Goal: Information Seeking & Learning: Find specific page/section

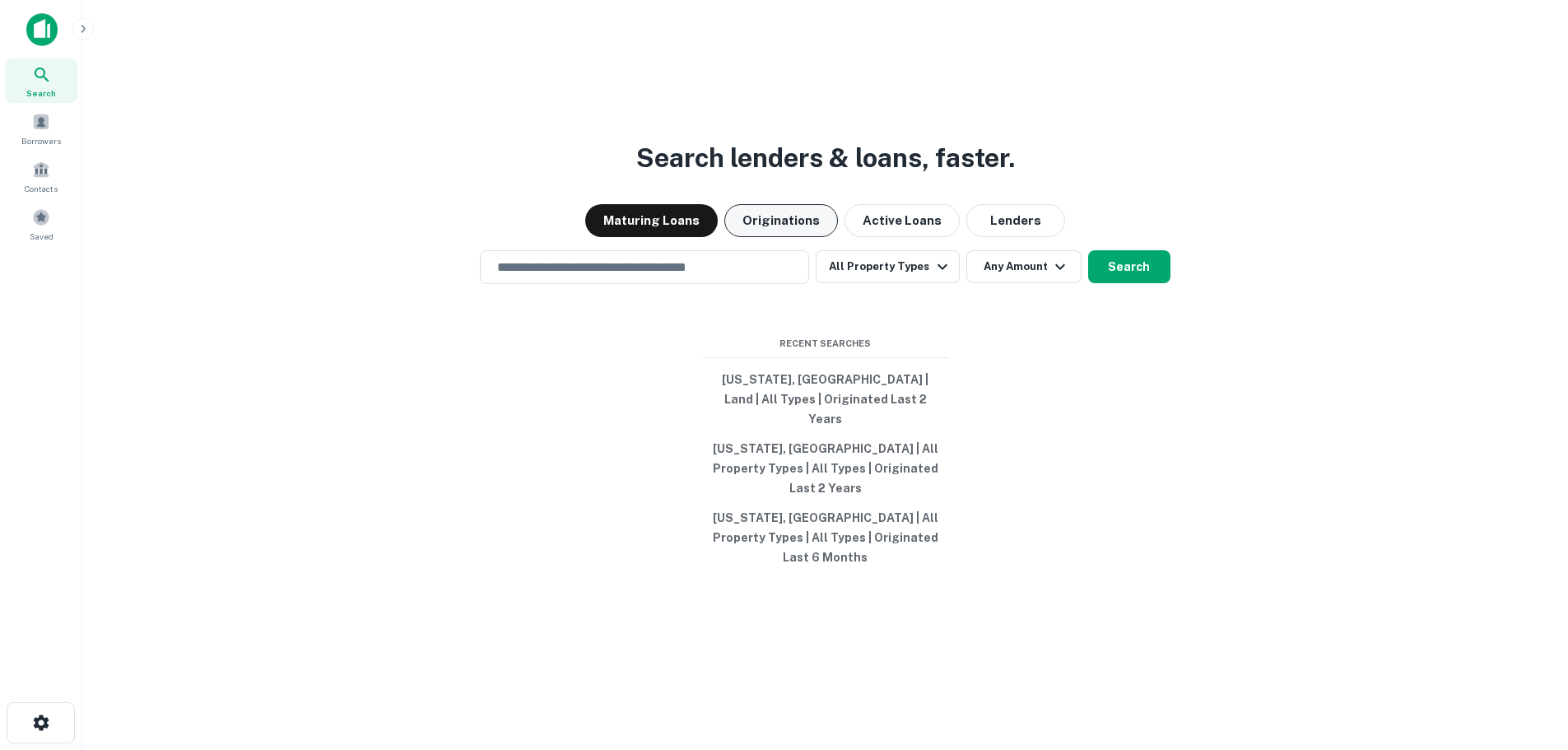
click at [778, 237] on button "Originations" at bounding box center [781, 221] width 113 height 33
click at [934, 277] on icon "button" at bounding box center [942, 266] width 20 height 20
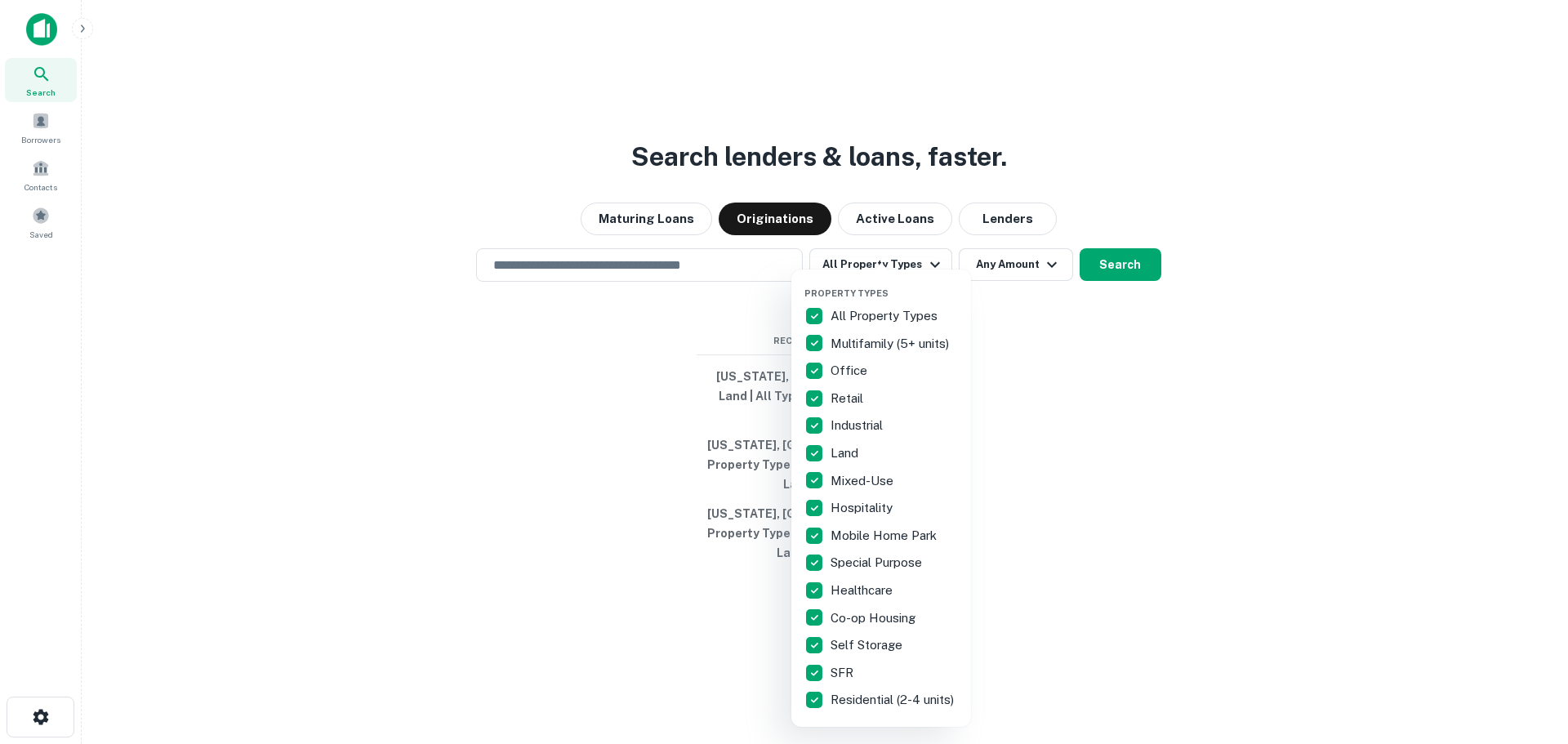
click at [889, 317] on p "All Property Types" at bounding box center [886, 315] width 111 height 20
click at [868, 508] on p "Hospitality" at bounding box center [863, 508] width 66 height 20
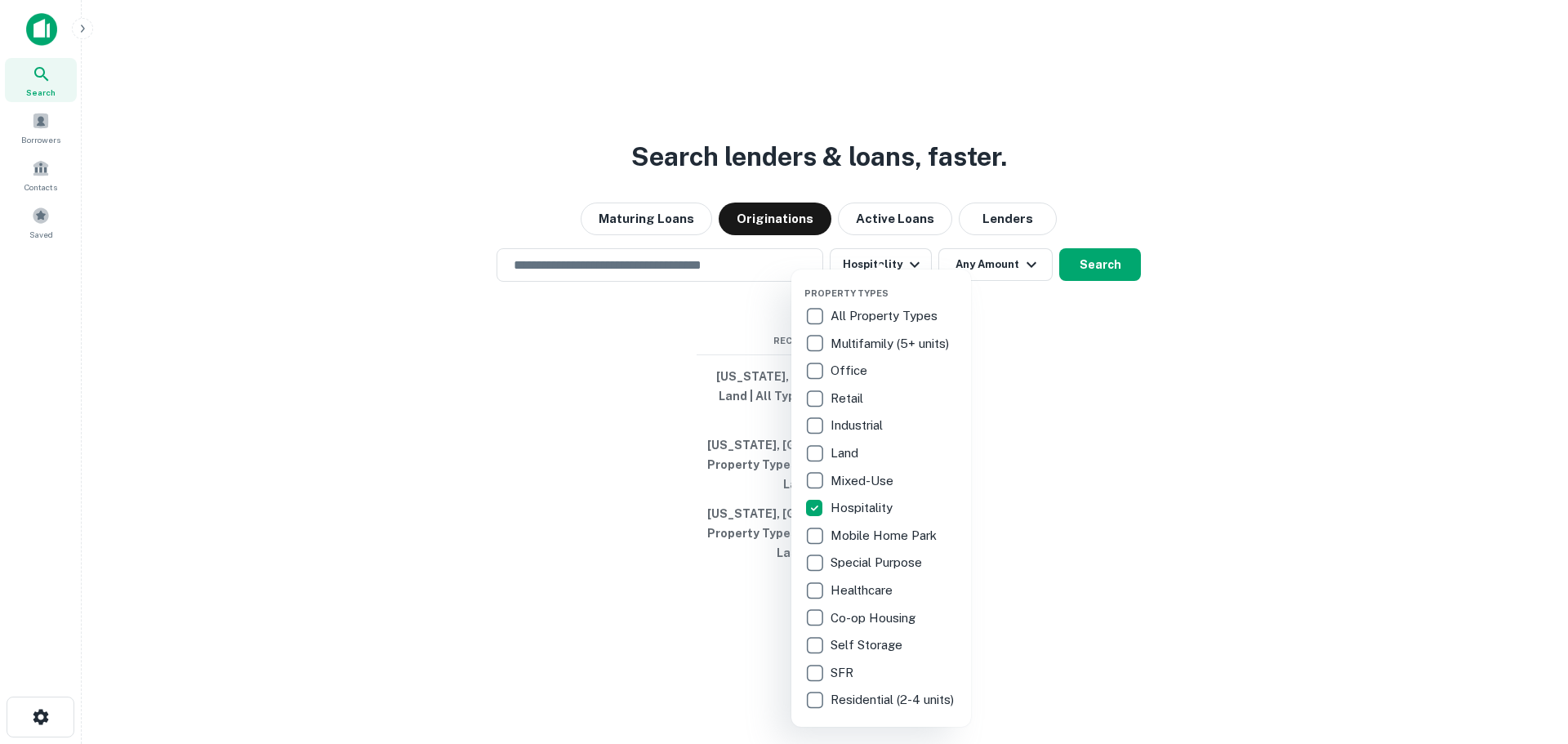
click at [1008, 292] on div at bounding box center [784, 372] width 1568 height 744
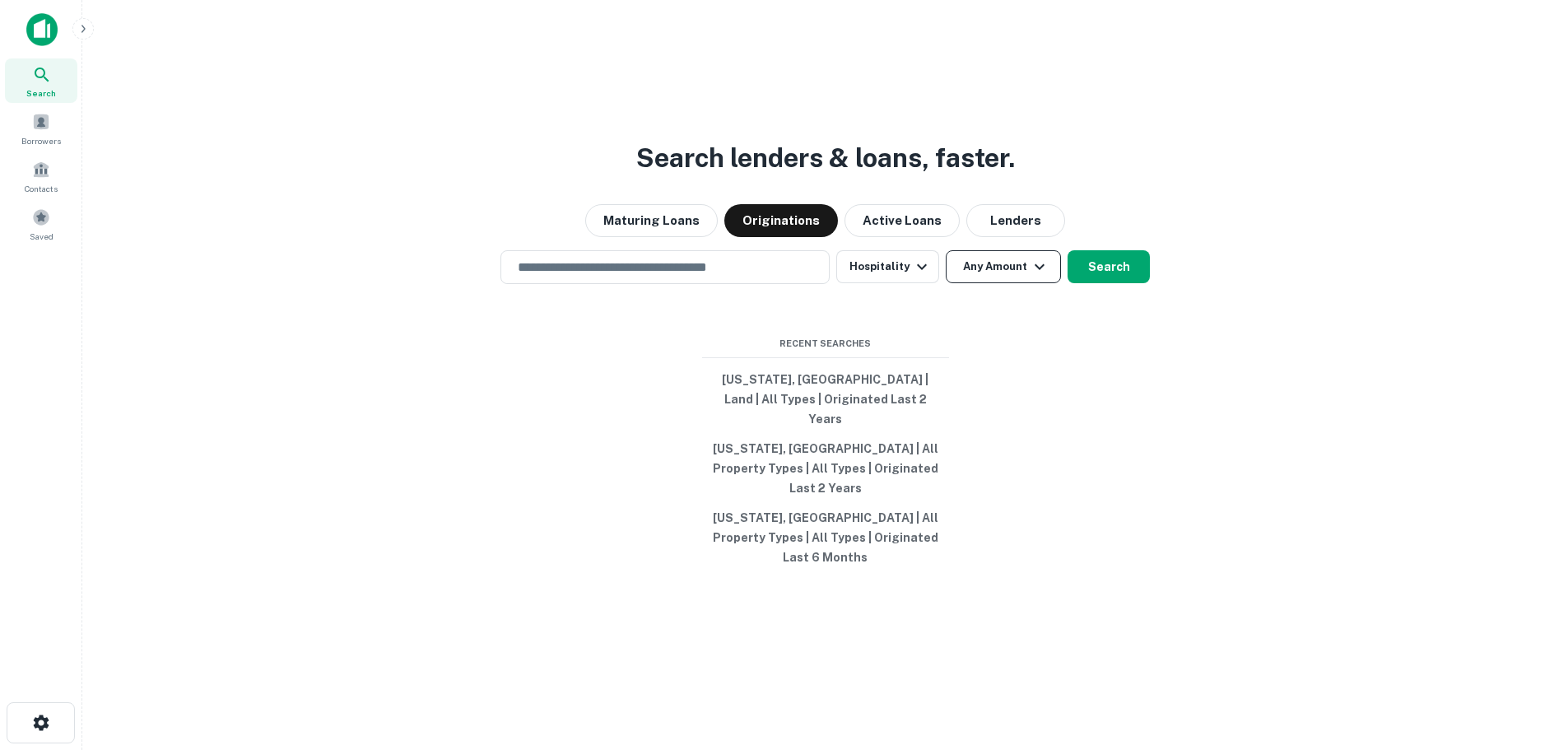
click at [1011, 283] on button "Any Amount" at bounding box center [1003, 267] width 115 height 33
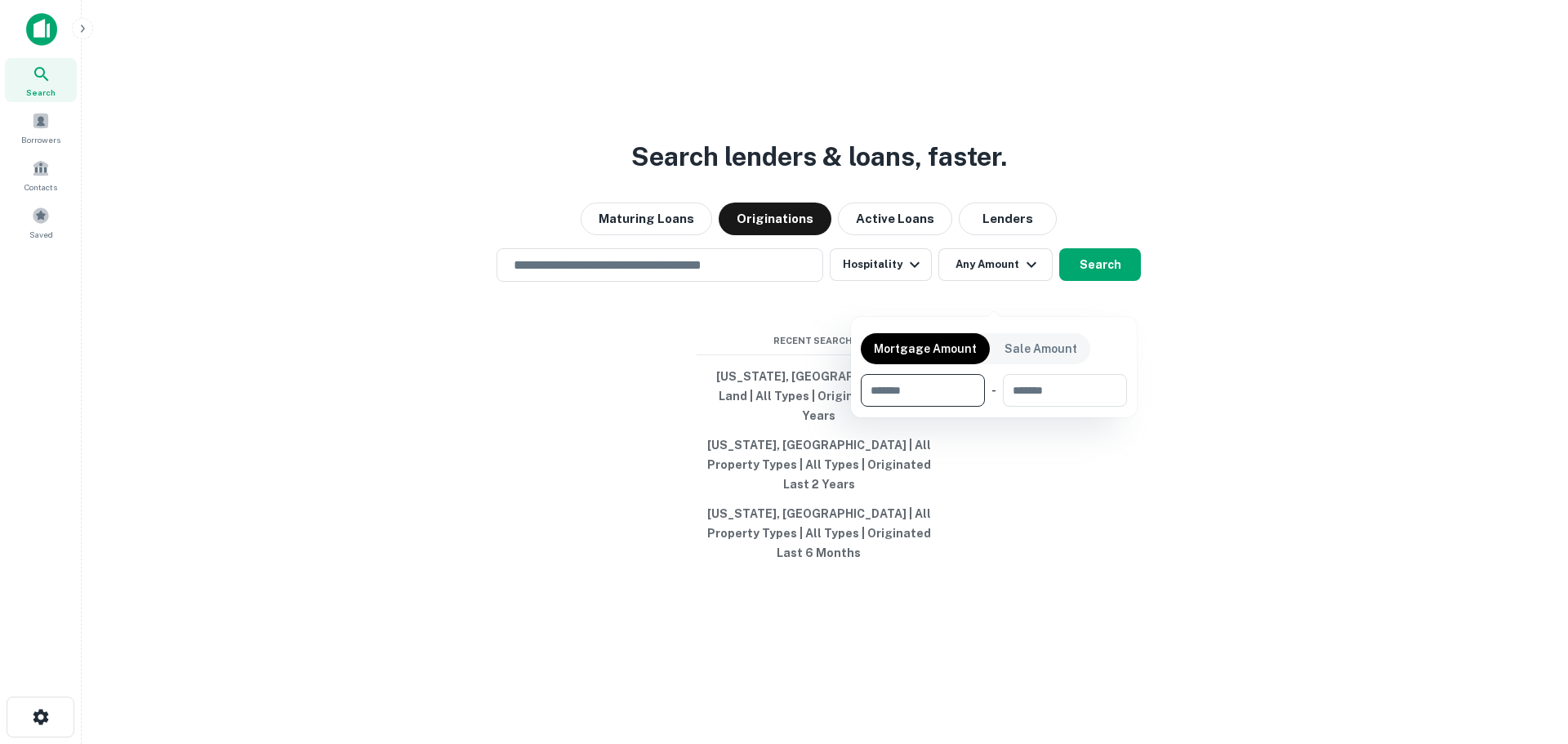
click at [931, 397] on input "number" at bounding box center [916, 391] width 112 height 32
type input "*******"
type input "********"
click at [766, 357] on div at bounding box center [784, 372] width 1568 height 744
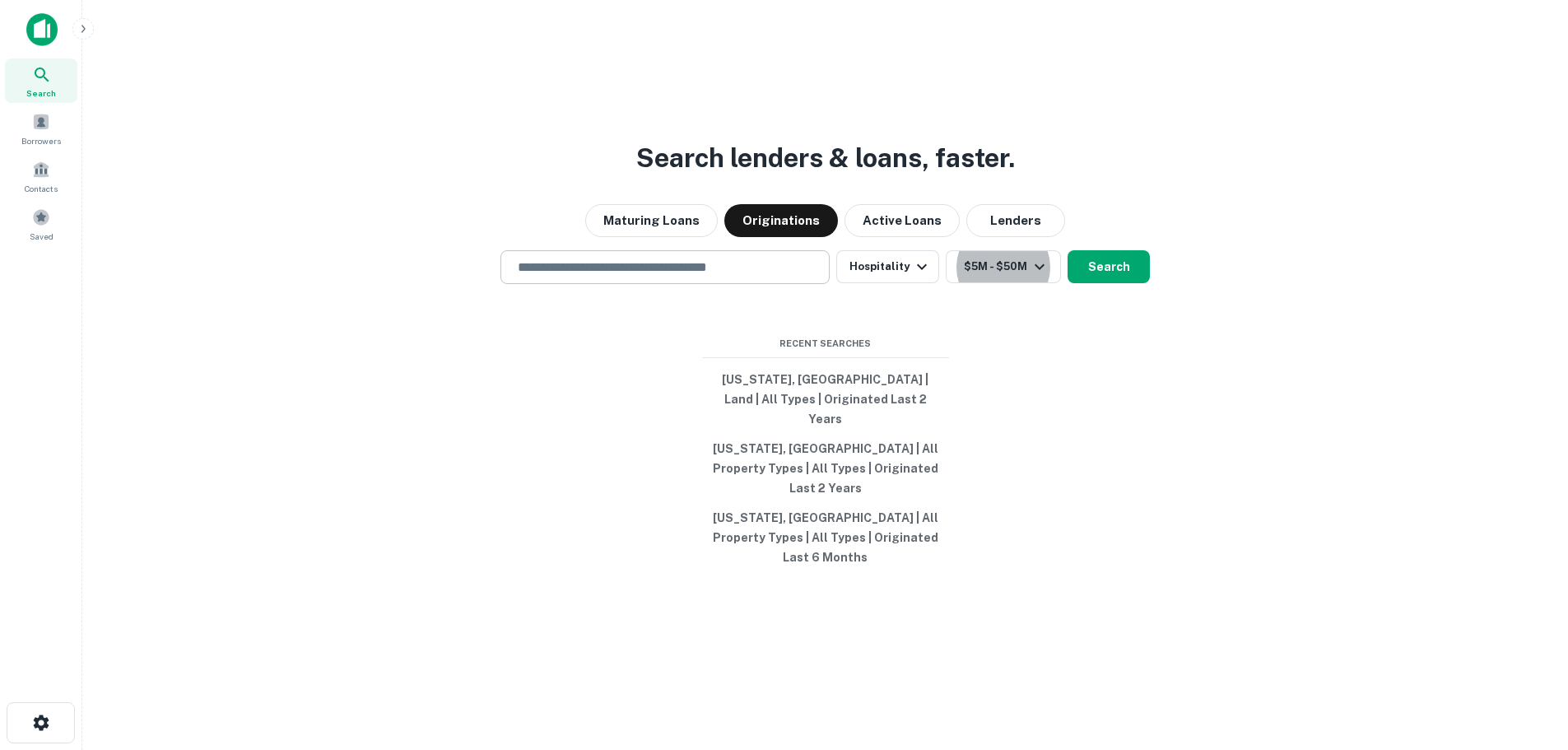
click at [680, 277] on input "text" at bounding box center [664, 267] width 314 height 19
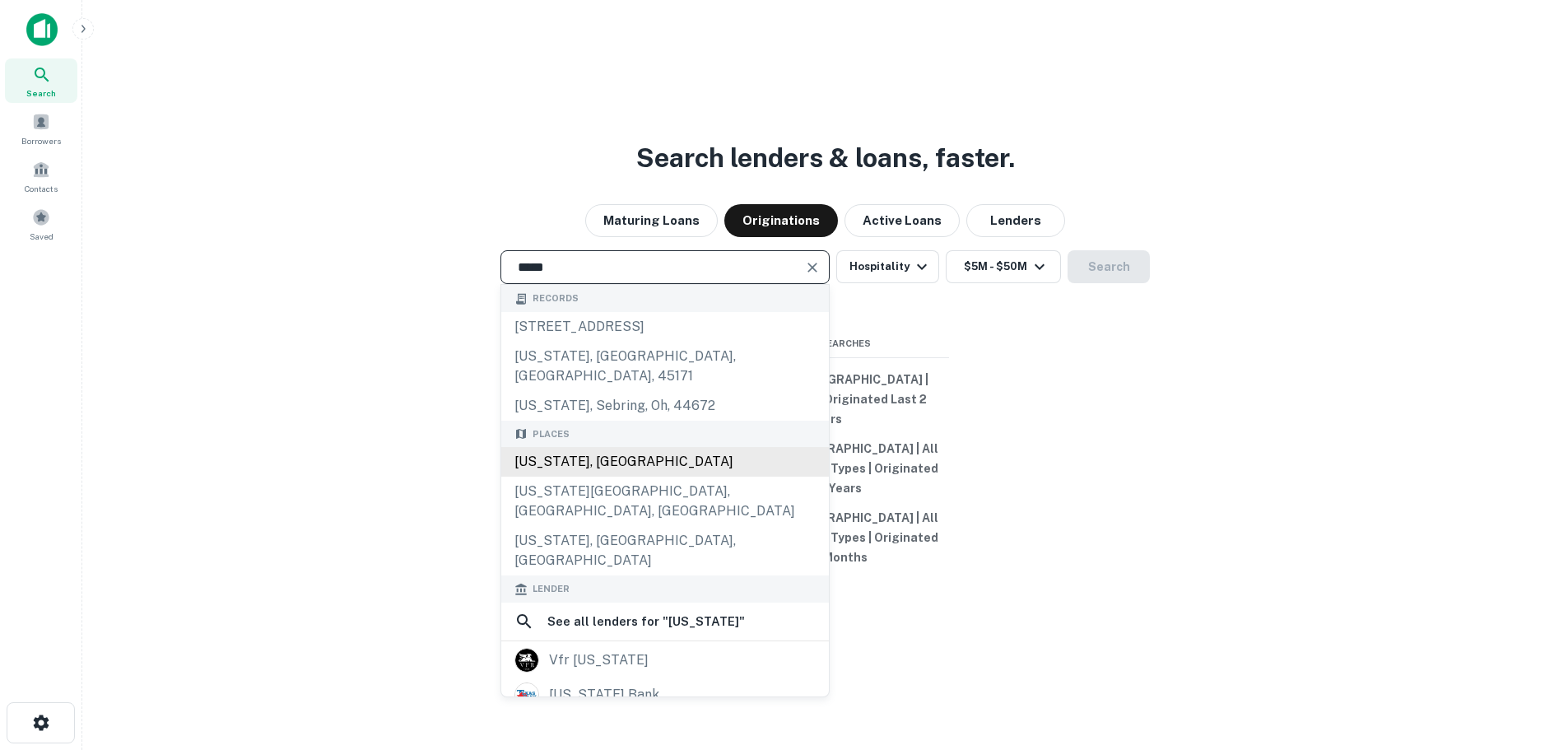
click at [595, 464] on div "[US_STATE], [GEOGRAPHIC_DATA]" at bounding box center [664, 461] width 327 height 30
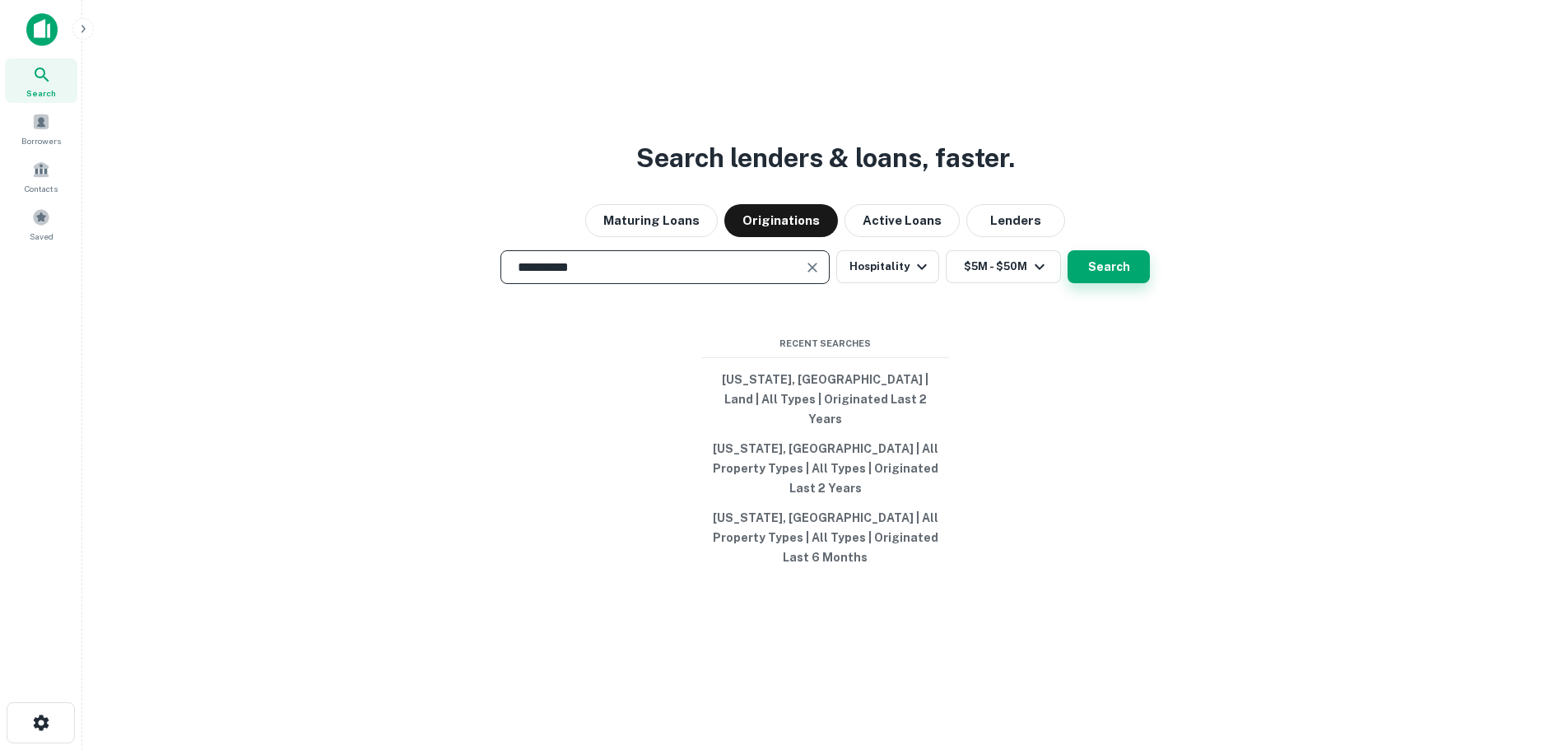
type input "**********"
click at [1096, 283] on button "Search" at bounding box center [1109, 267] width 83 height 33
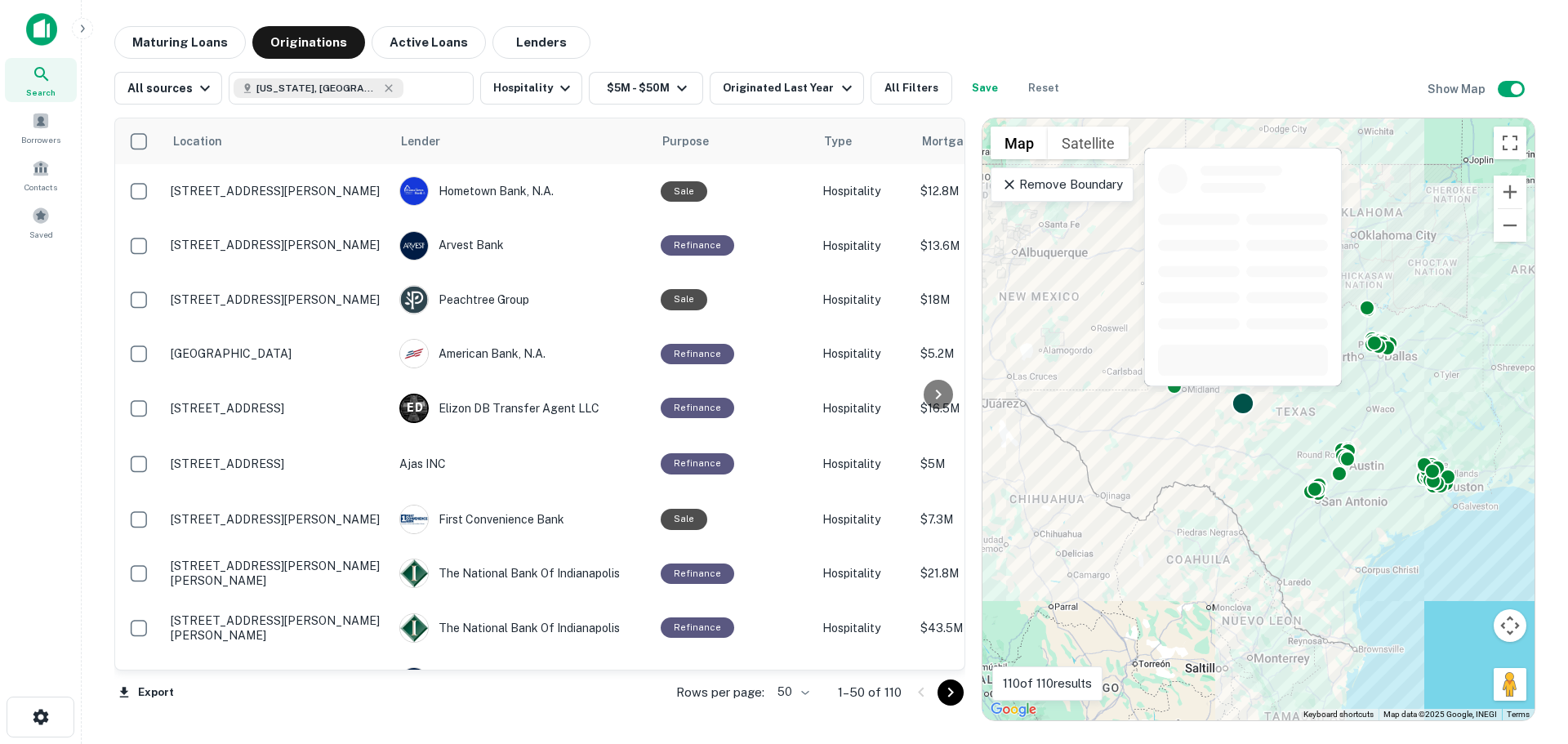
click at [1247, 399] on div at bounding box center [1243, 403] width 24 height 24
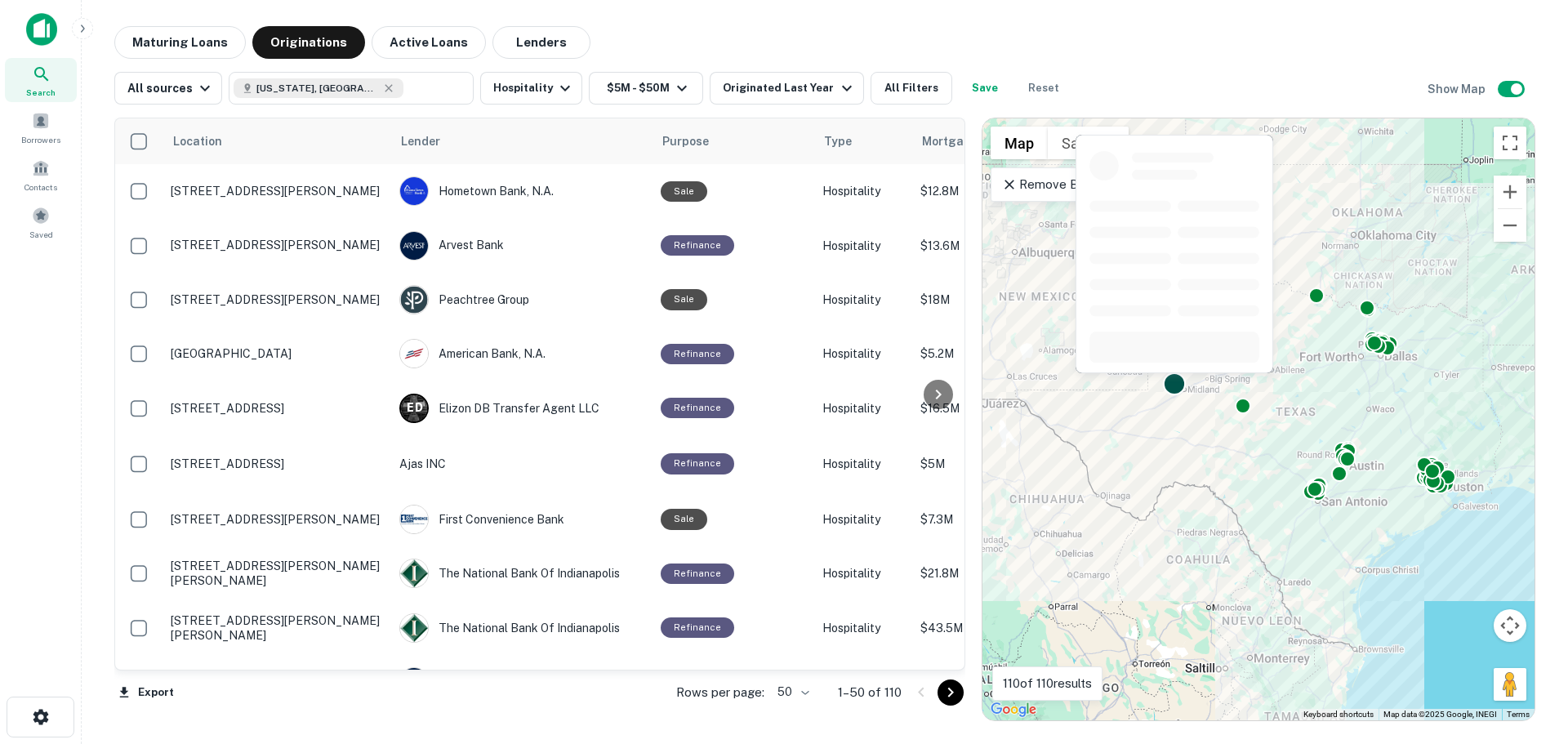
click at [1174, 384] on div at bounding box center [1174, 259] width 201 height 251
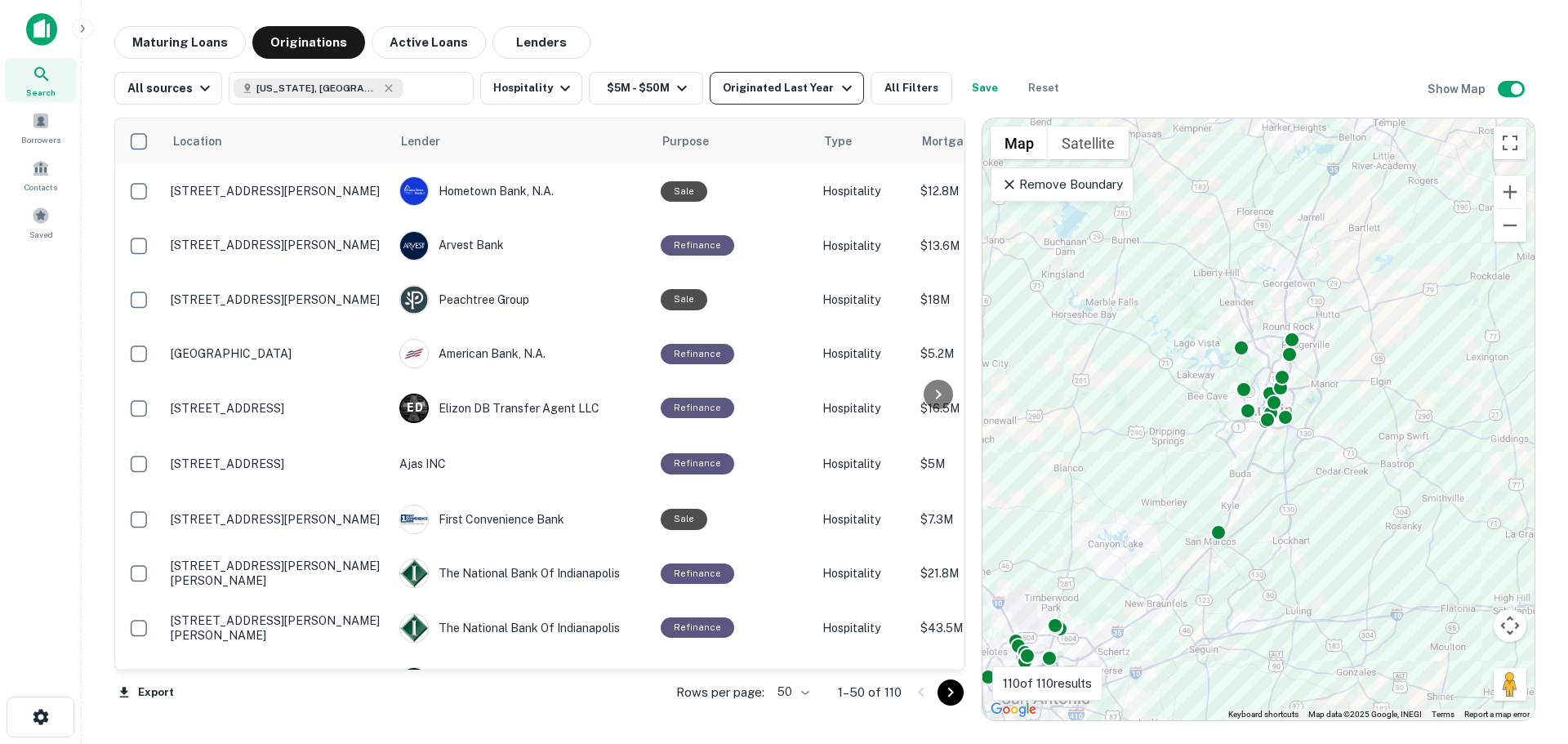
click at [771, 90] on div "Originated Last Year" at bounding box center [790, 88] width 133 height 20
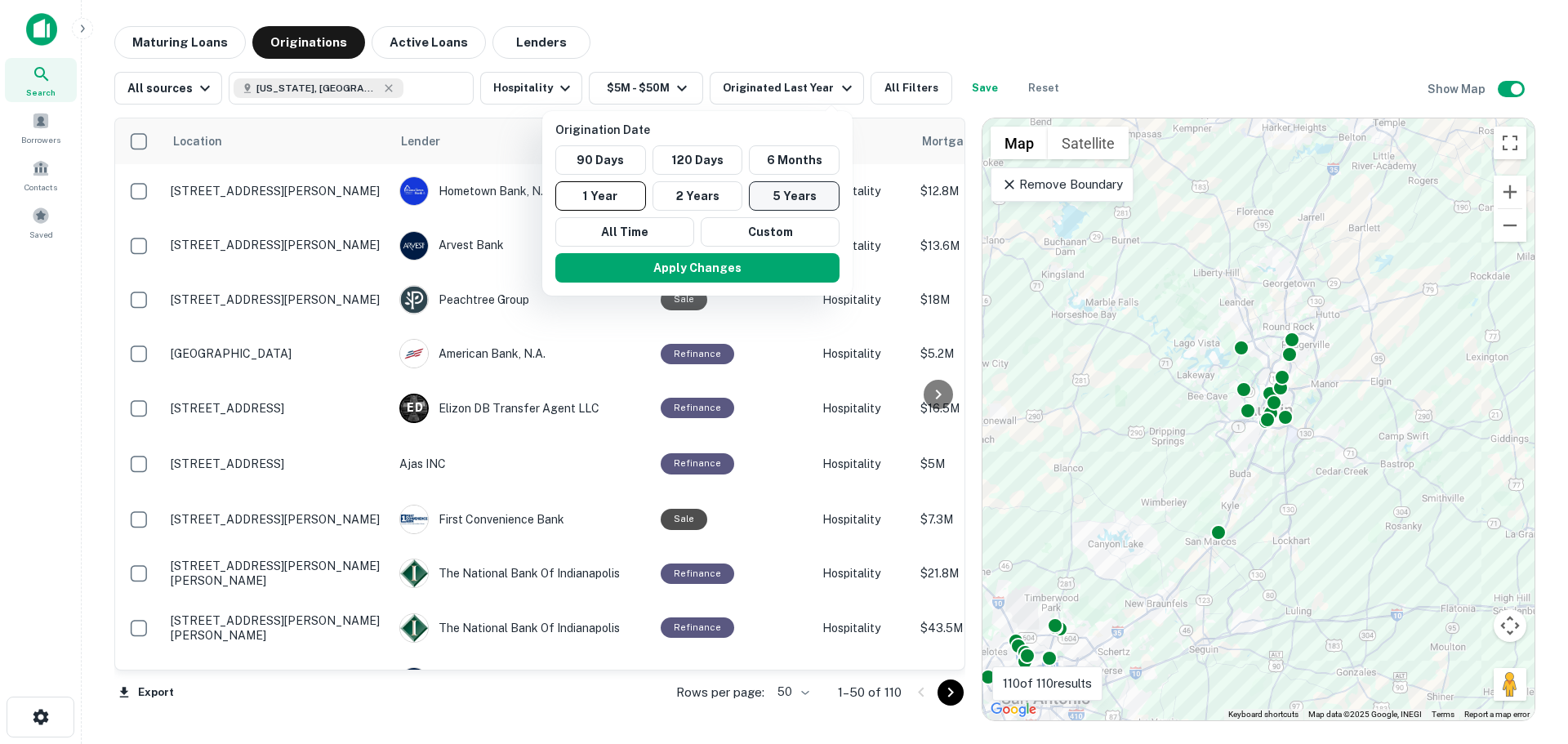
click at [791, 195] on button "5 Years" at bounding box center [794, 195] width 90 height 30
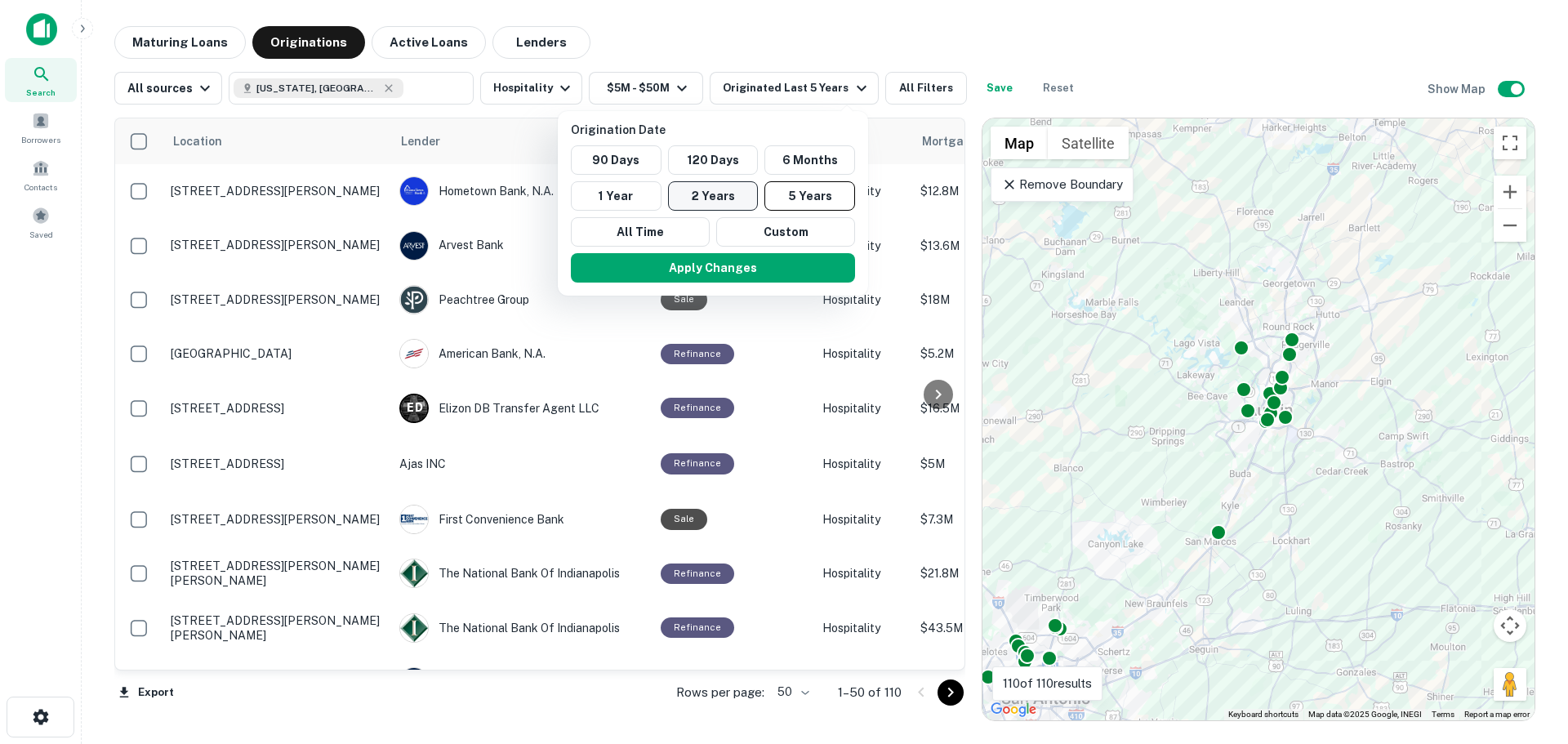
click at [734, 199] on button "2 Years" at bounding box center [713, 195] width 90 height 30
click at [734, 264] on button "Apply Changes" at bounding box center [712, 268] width 284 height 30
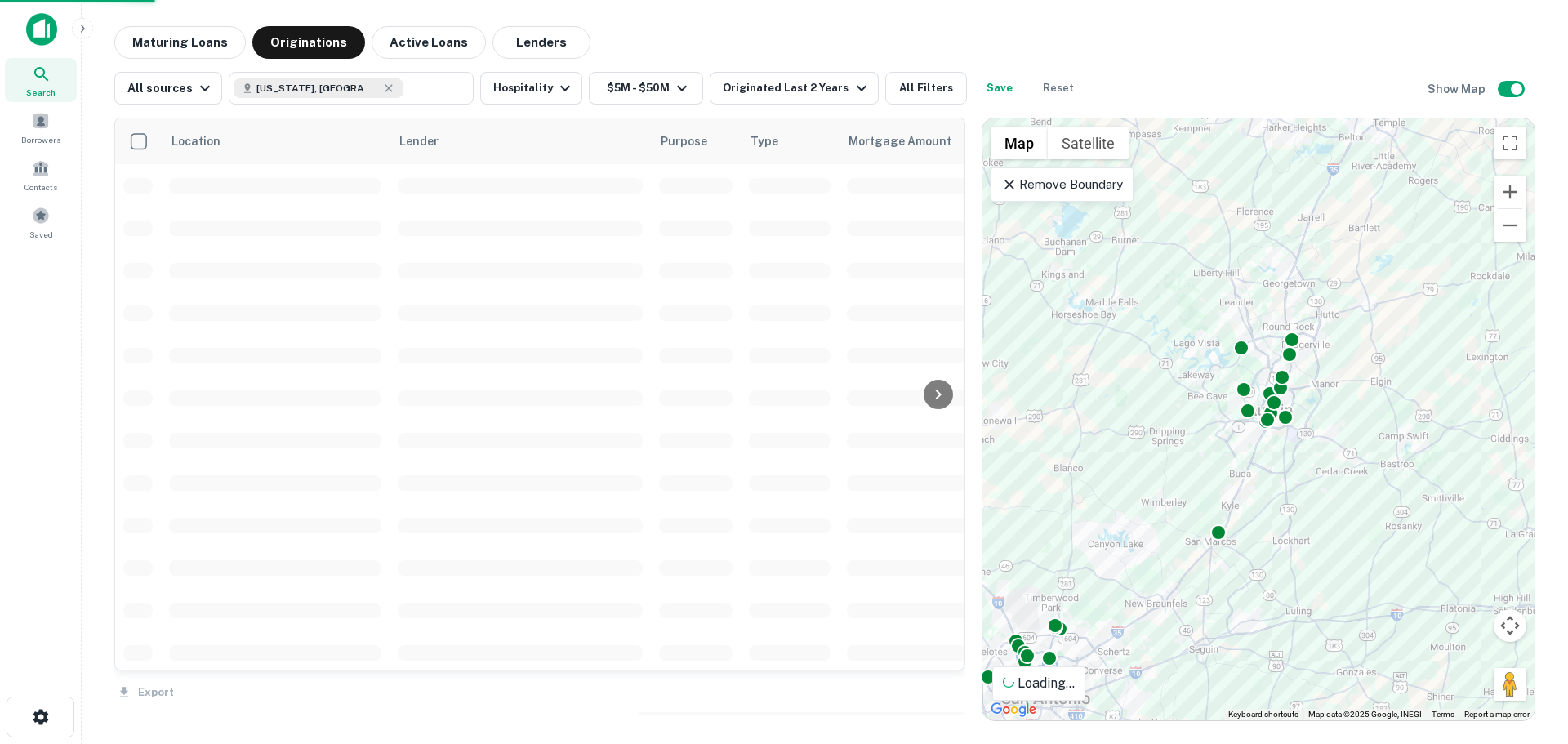
click at [1165, 431] on div "To activate drag with keyboard, press Alt + Enter. Once in keyboard drag state,…" at bounding box center [1257, 419] width 552 height 602
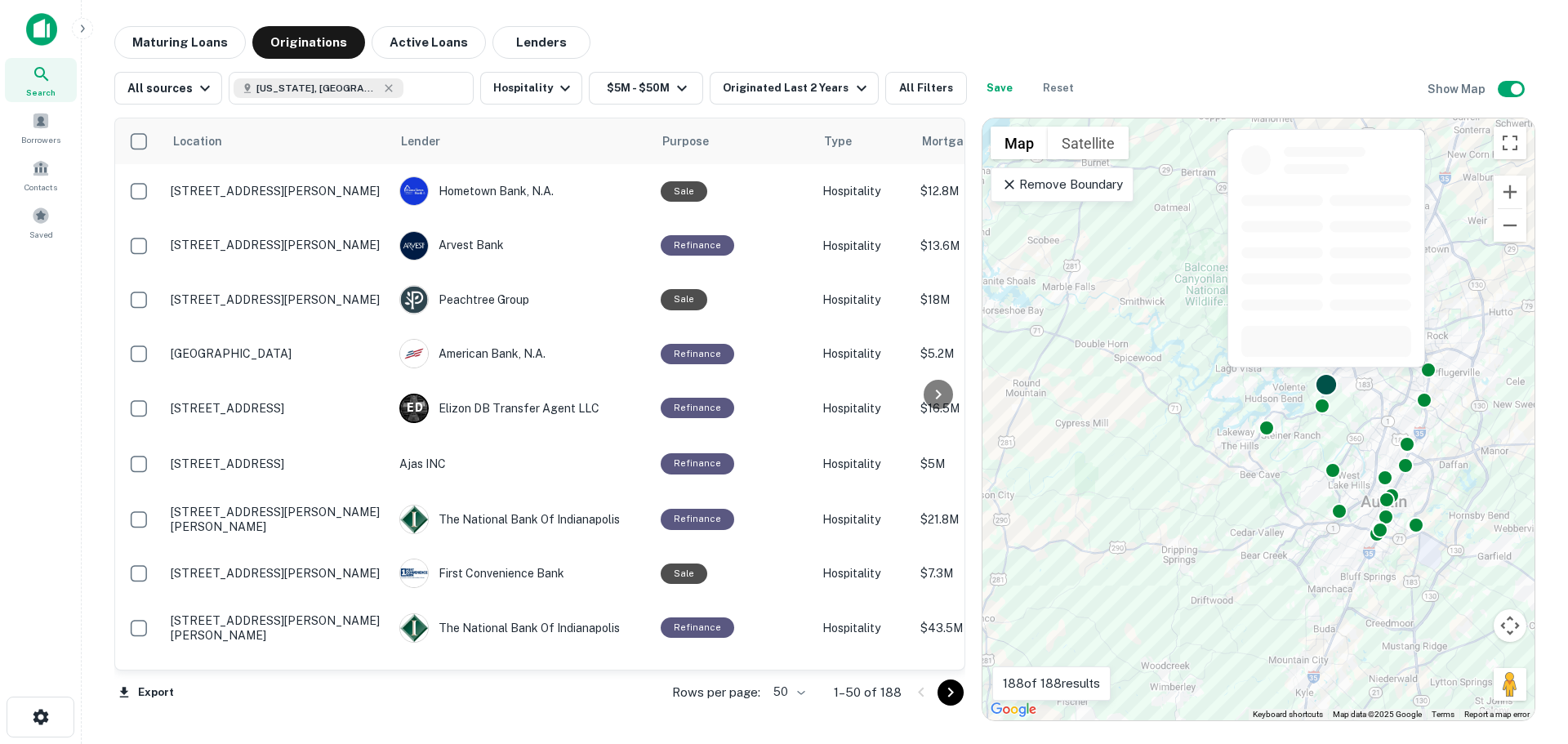
click at [1324, 386] on div at bounding box center [1326, 384] width 24 height 24
